Goal: Navigation & Orientation: Locate item on page

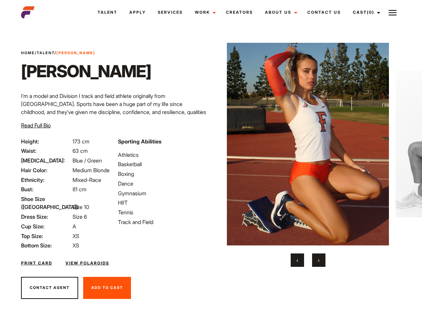
click at [365, 12] on link "Cast (0)" at bounding box center [365, 12] width 37 height 18
click at [393, 12] on img at bounding box center [393, 13] width 8 height 8
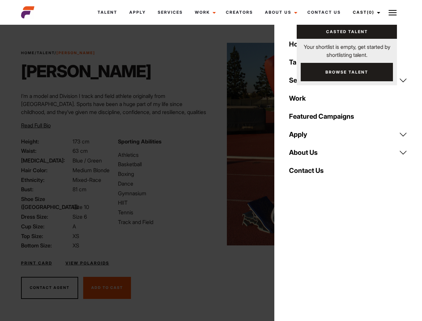
click at [308, 155] on img at bounding box center [308, 144] width 162 height 203
click at [211, 144] on div "Sporting Abilities Athletics Basketball Boxing Dance Gymnasium HIIT Tennis Trac…" at bounding box center [162, 193] width 97 height 112
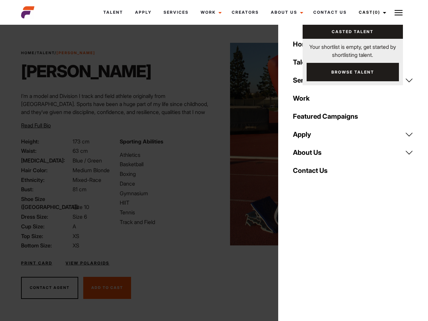
click at [298, 260] on button "‹" at bounding box center [301, 260] width 13 height 13
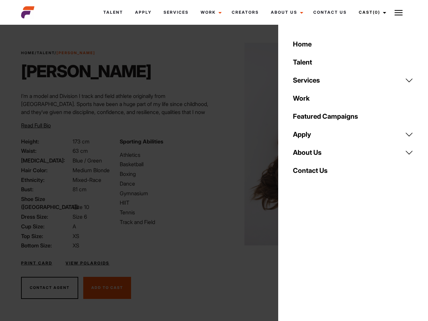
click at [319, 260] on button "›" at bounding box center [322, 260] width 13 height 13
